Goal: Task Accomplishment & Management: Manage account settings

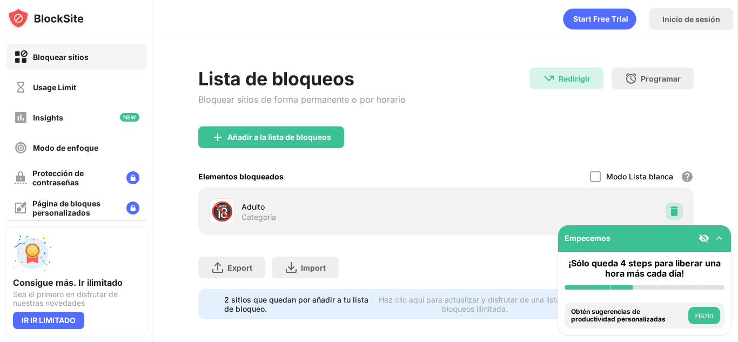
drag, startPoint x: 672, startPoint y: 206, endPoint x: 664, endPoint y: 206, distance: 7.6
click at [666, 206] on div at bounding box center [673, 210] width 17 height 17
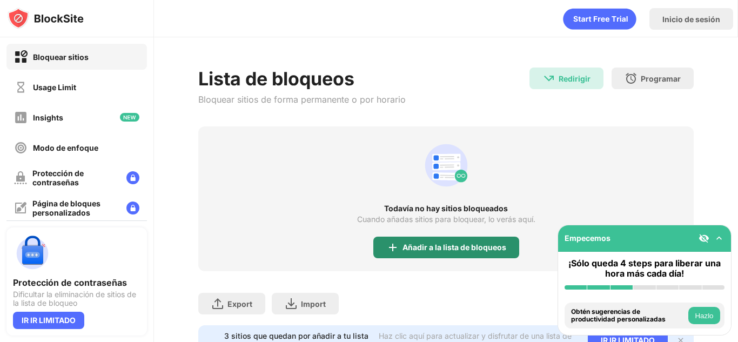
click at [433, 243] on div "Añadir a la lista de bloqueos" at bounding box center [454, 247] width 104 height 9
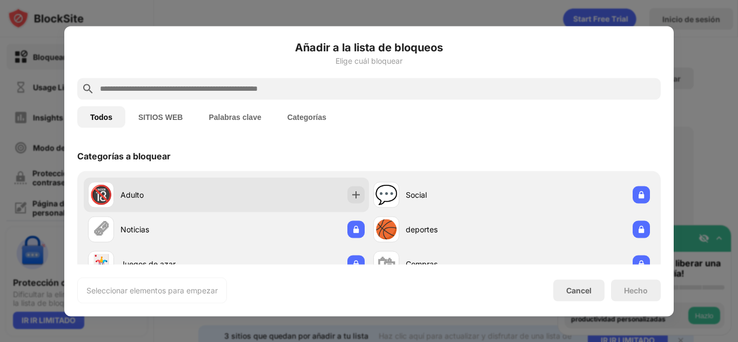
click at [266, 192] on div "🔞 Adulto" at bounding box center [226, 194] width 285 height 35
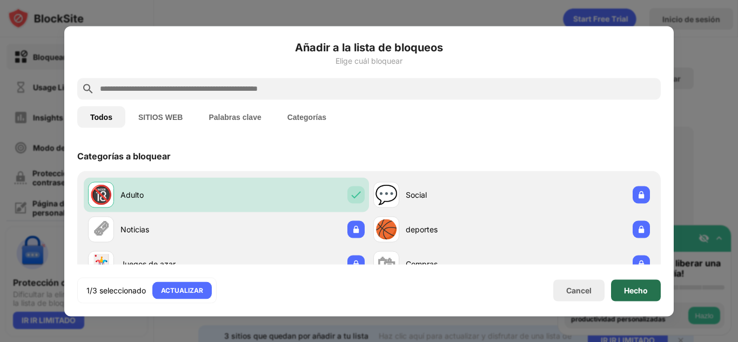
click at [618, 299] on div "Hecho" at bounding box center [636, 290] width 50 height 22
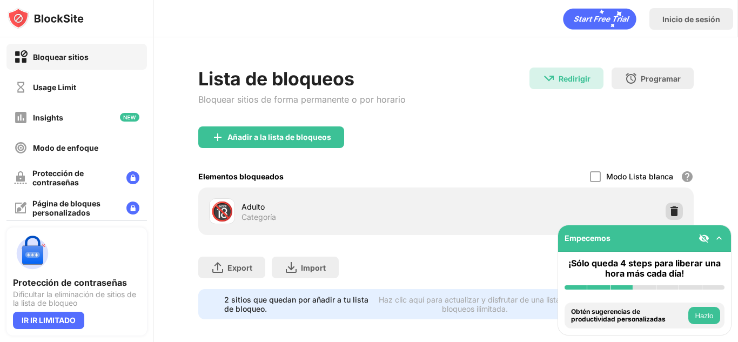
click at [669, 213] on img at bounding box center [673, 211] width 11 height 11
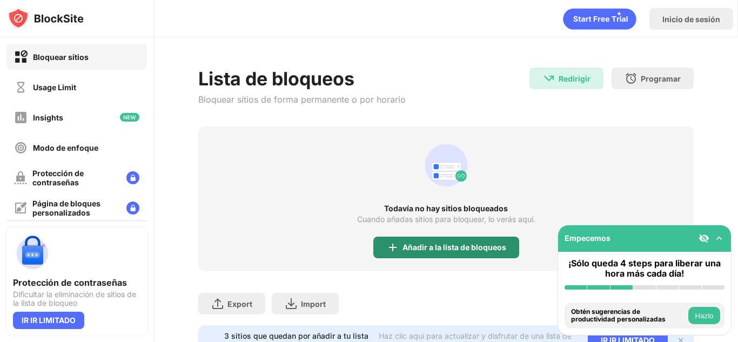
click at [469, 249] on div "Añadir a la lista de bloqueos" at bounding box center [454, 247] width 104 height 9
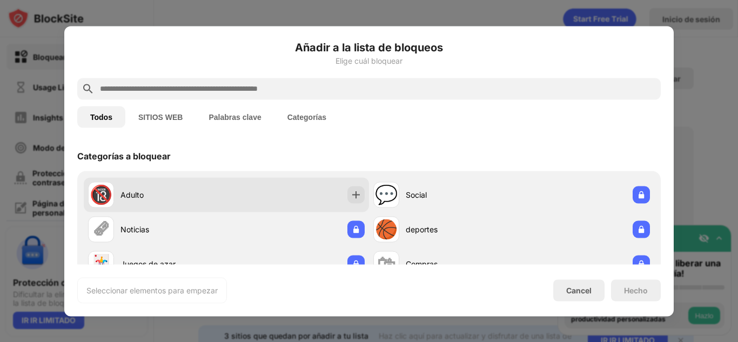
click at [238, 195] on div "🔞 Adulto" at bounding box center [226, 194] width 285 height 35
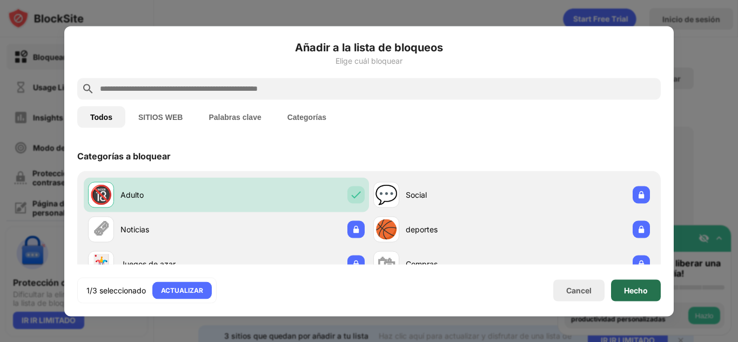
click at [618, 292] on div "Hecho" at bounding box center [636, 290] width 50 height 22
